Goal: Transaction & Acquisition: Purchase product/service

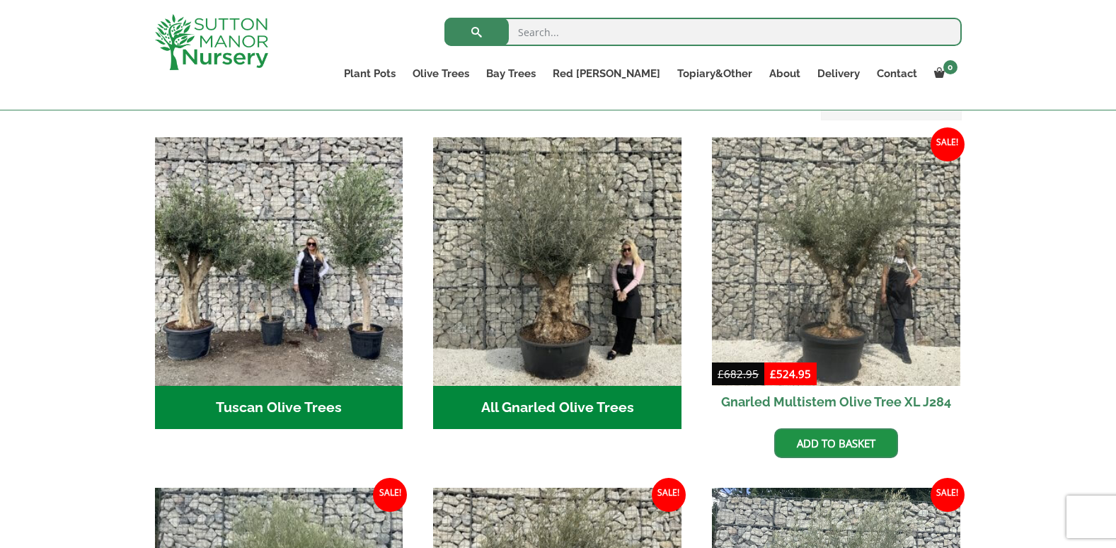
scroll to position [566, 0]
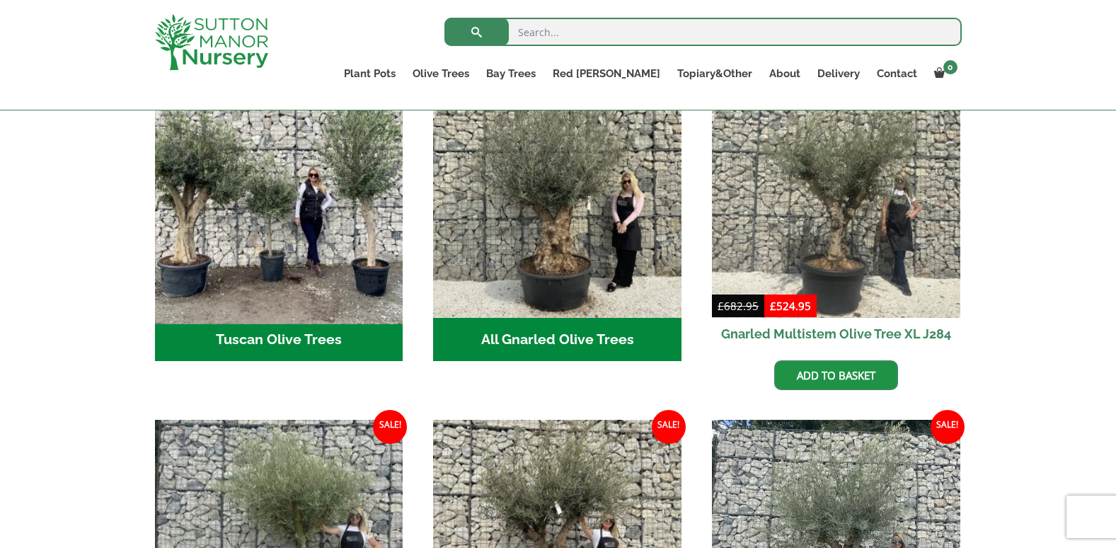
click at [338, 225] on img "Visit product category Tuscan Olive Trees" at bounding box center [279, 193] width 260 height 260
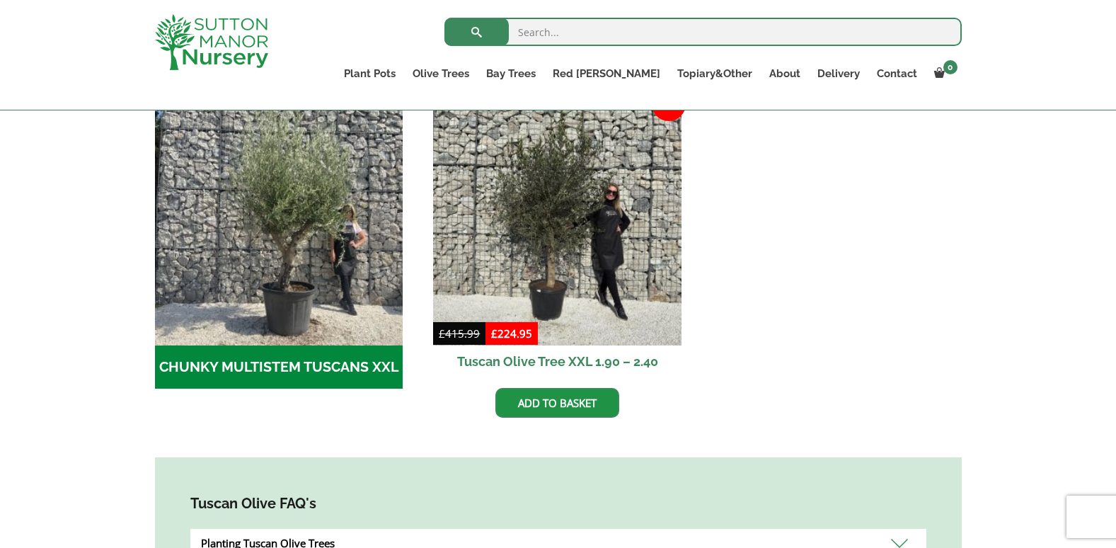
scroll to position [495, 0]
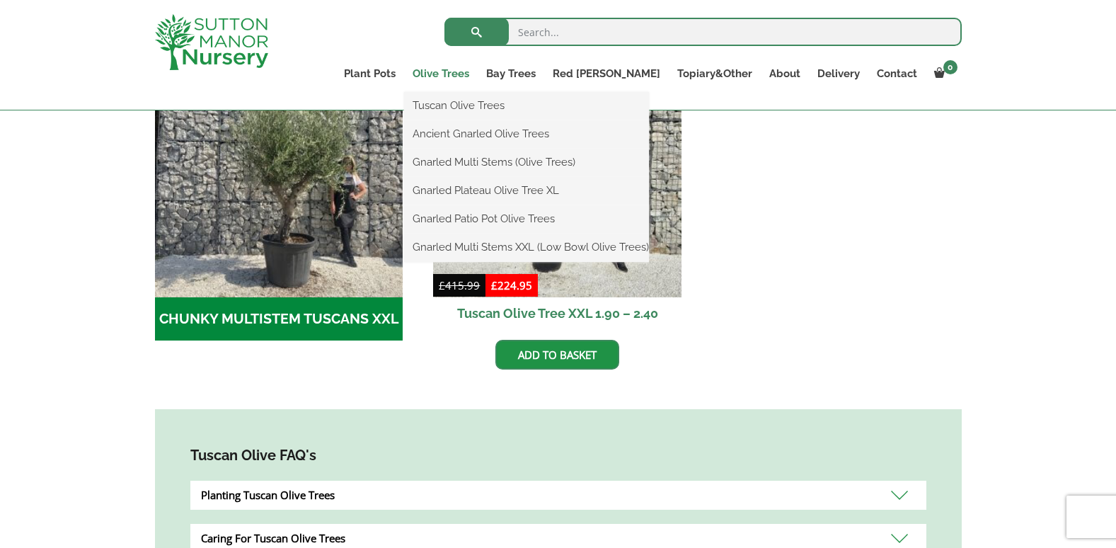
click at [478, 69] on link "Olive Trees" at bounding box center [441, 74] width 74 height 20
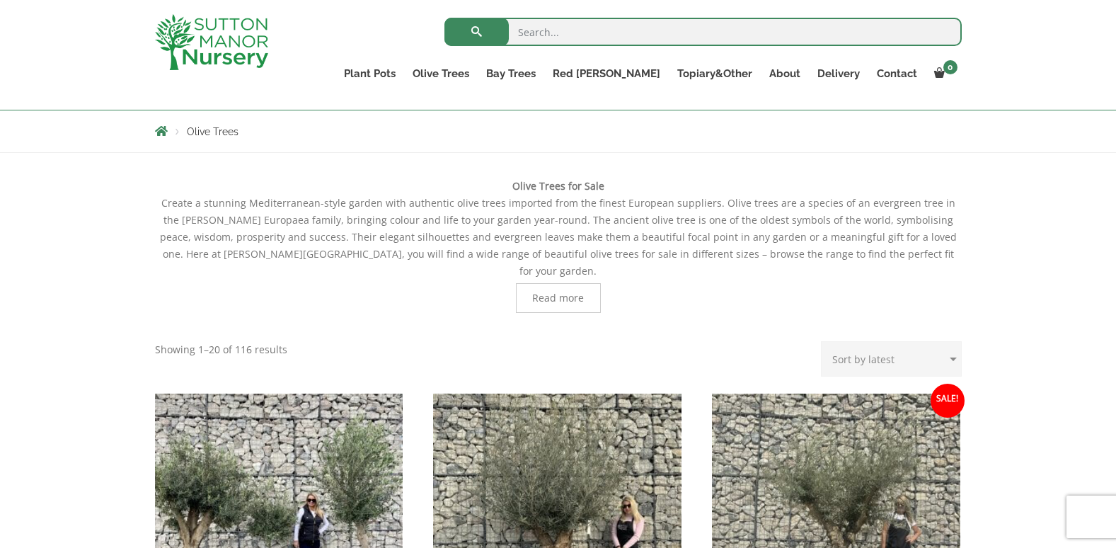
scroll to position [354, 0]
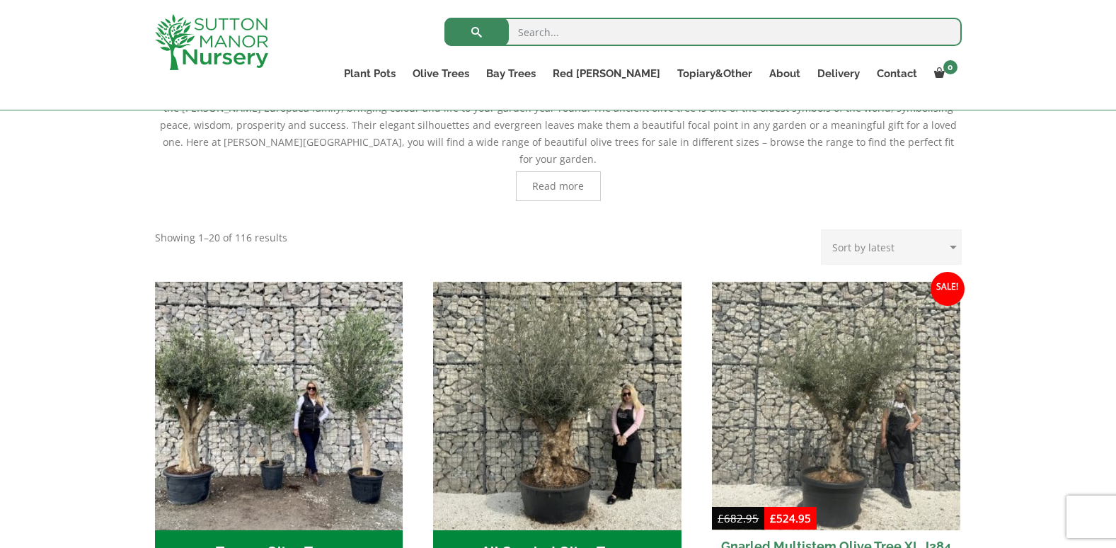
click at [949, 229] on select "Sort by popularity Sort by latest Sort by price: low to high Sort by price: hig…" at bounding box center [891, 246] width 141 height 35
select select "price"
click at [823, 229] on select "Sort by popularity Sort by latest Sort by price: low to high Sort by price: hig…" at bounding box center [891, 246] width 141 height 35
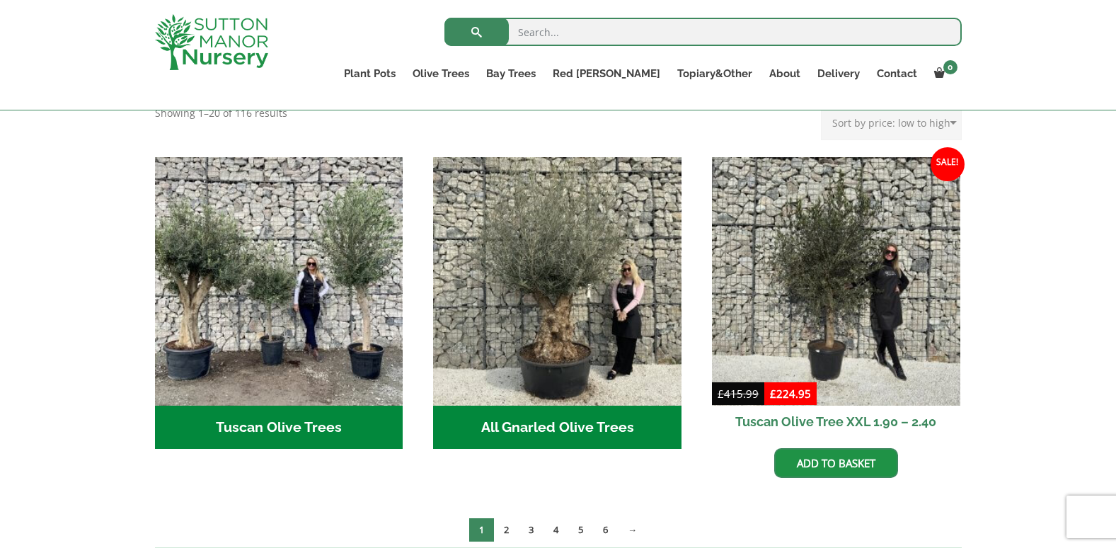
scroll to position [566, 0]
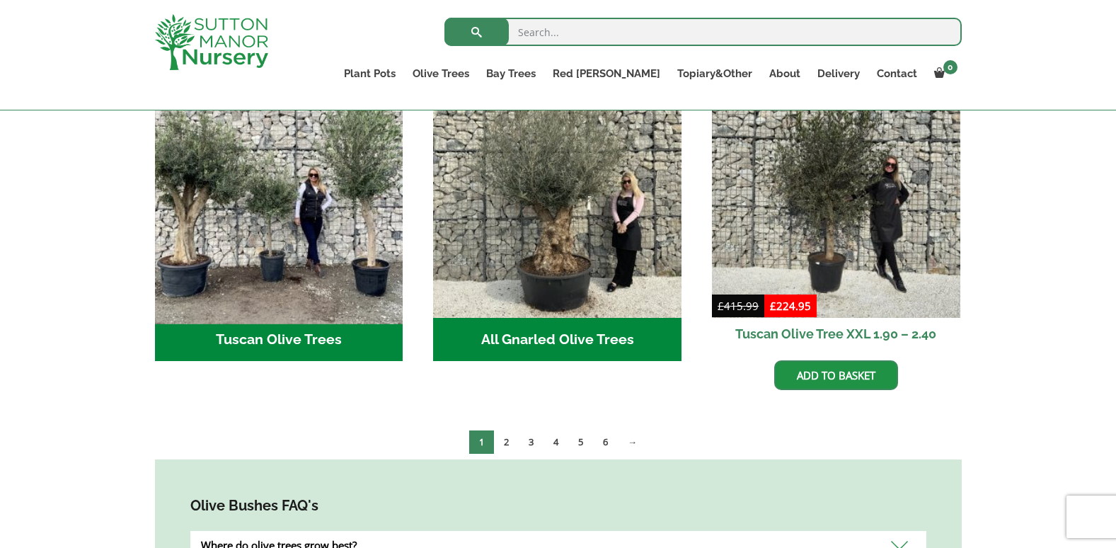
click at [332, 233] on img "Visit product category Tuscan Olive Trees" at bounding box center [279, 193] width 260 height 260
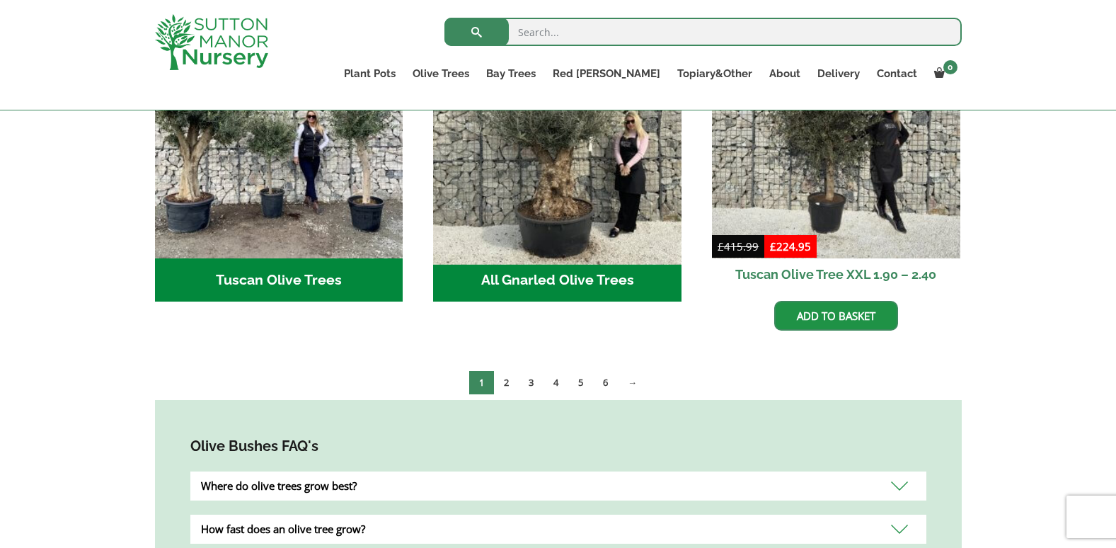
scroll to position [707, 0]
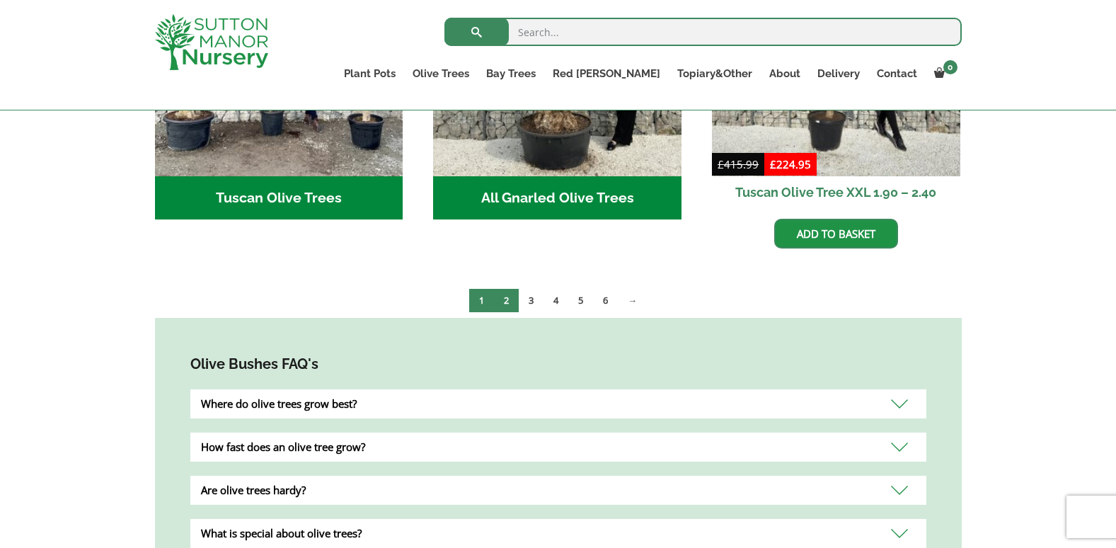
click at [504, 289] on link "2" at bounding box center [506, 300] width 25 height 23
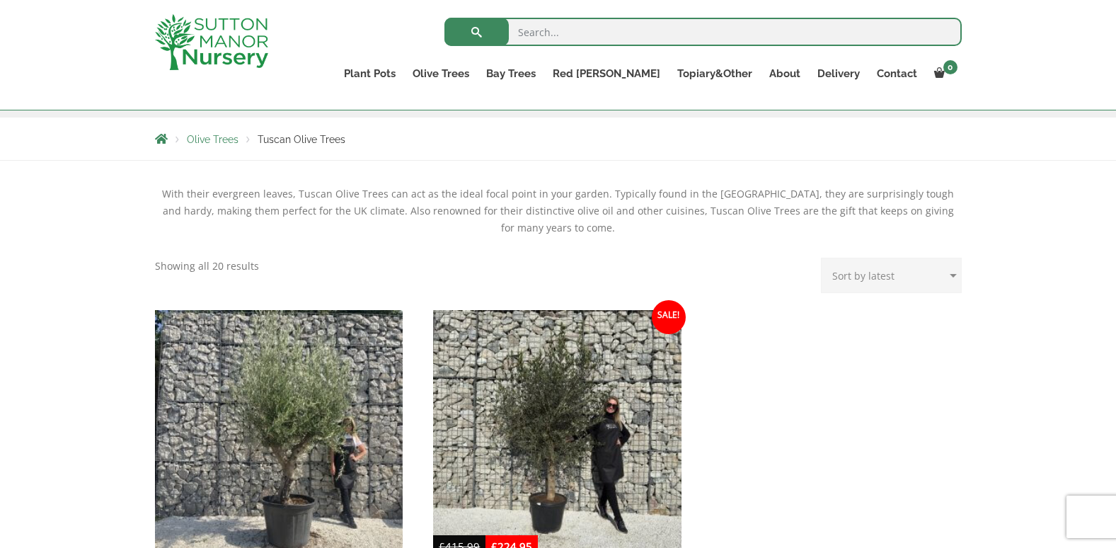
scroll to position [212, 0]
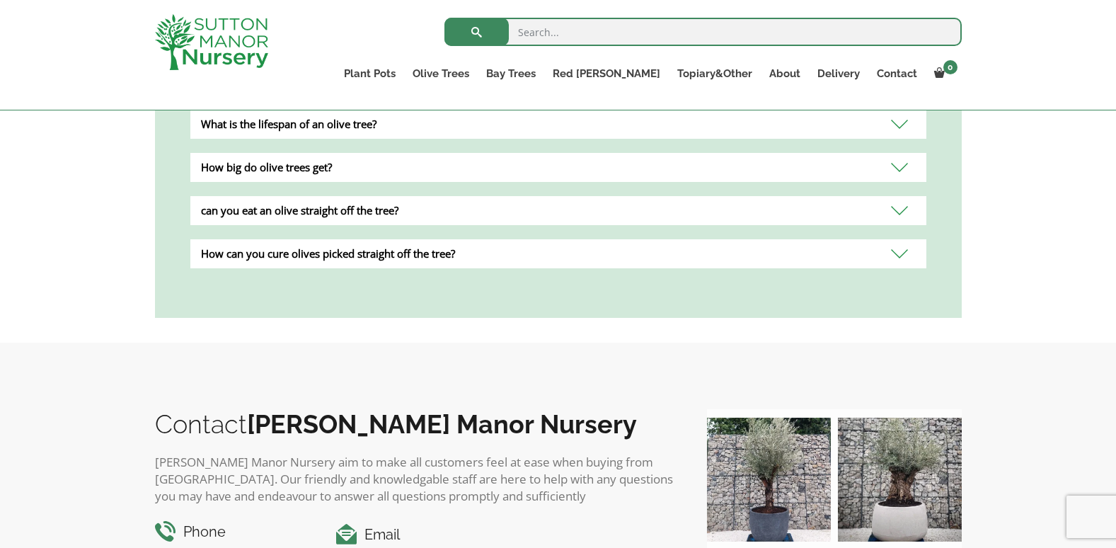
scroll to position [1036, 0]
